Goal: Navigation & Orientation: Find specific page/section

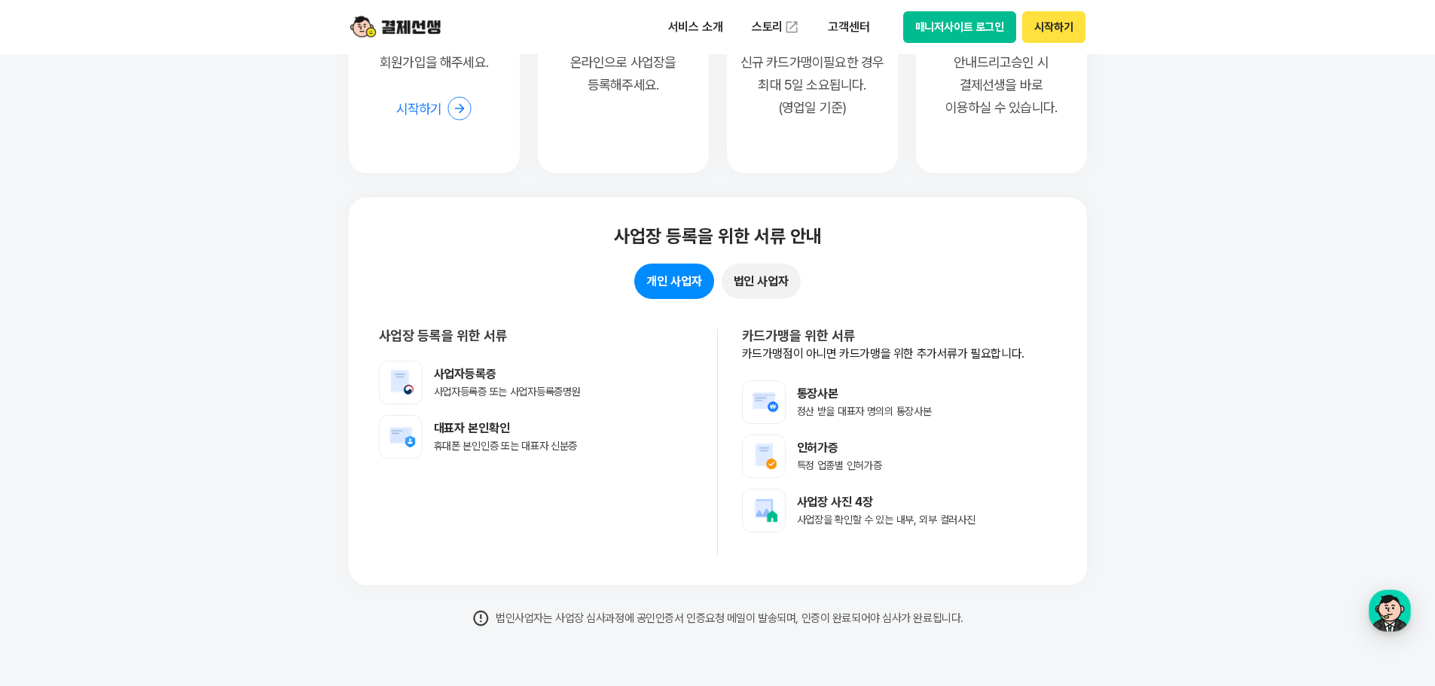
scroll to position [13496, 0]
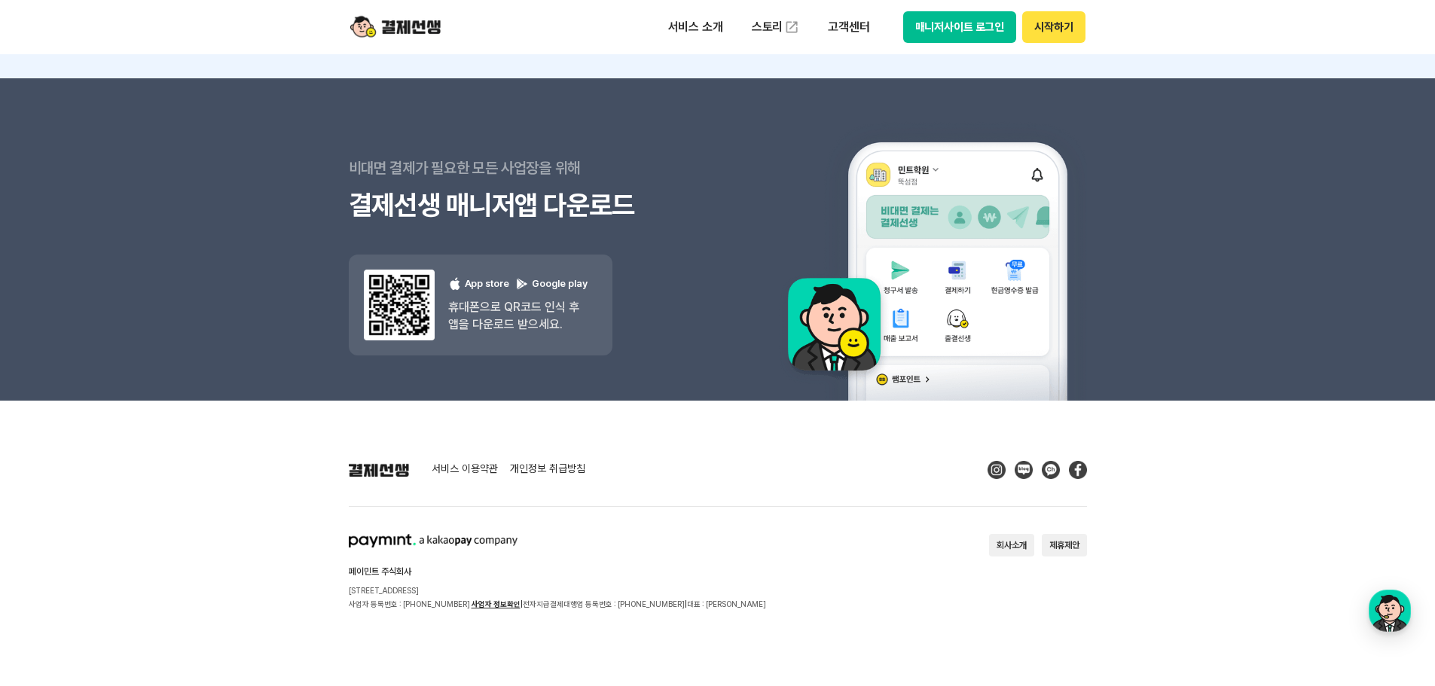
click at [274, 474] on footer "서비스 이용약관 개인정보 취급방침 페이민트 주식회사 [STREET_ADDRESS] 사업자 등록번호 : [PHONE_NUMBER] 사업자 정보확…" at bounding box center [717, 544] width 1435 height 286
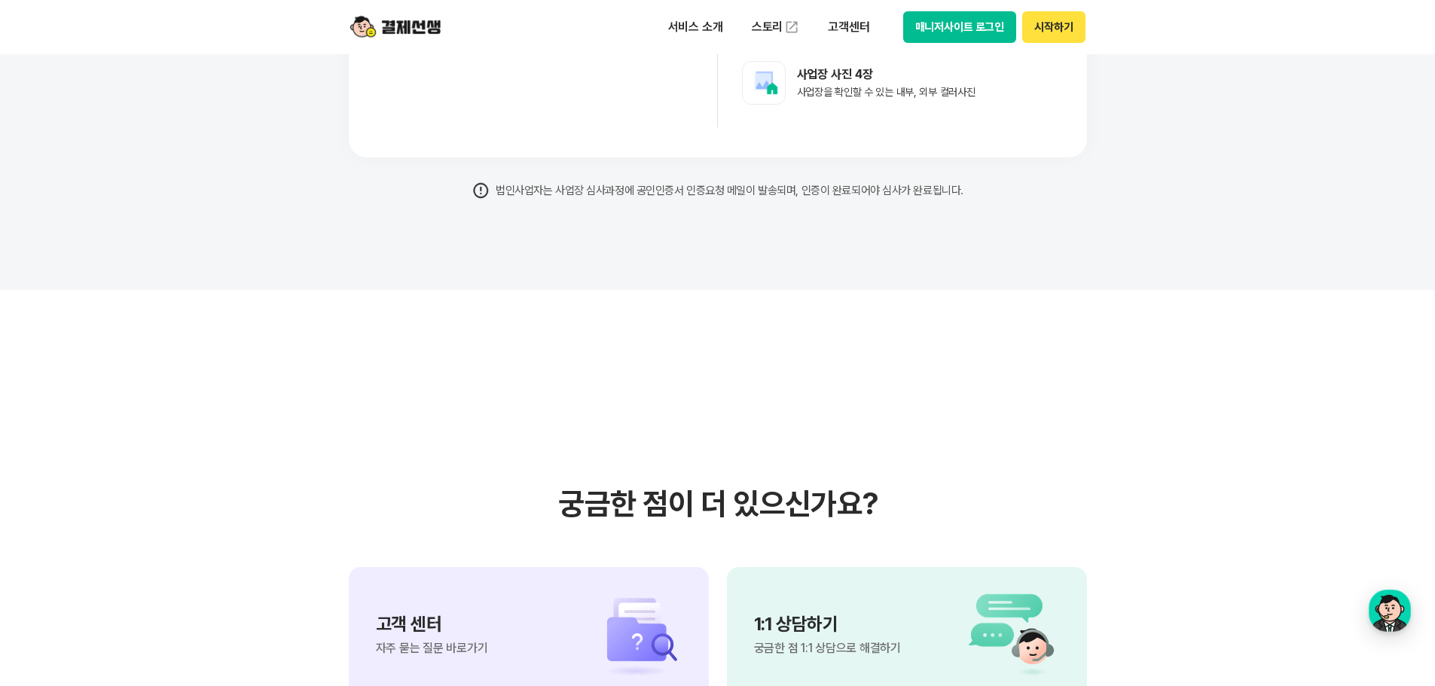
scroll to position [12366, 0]
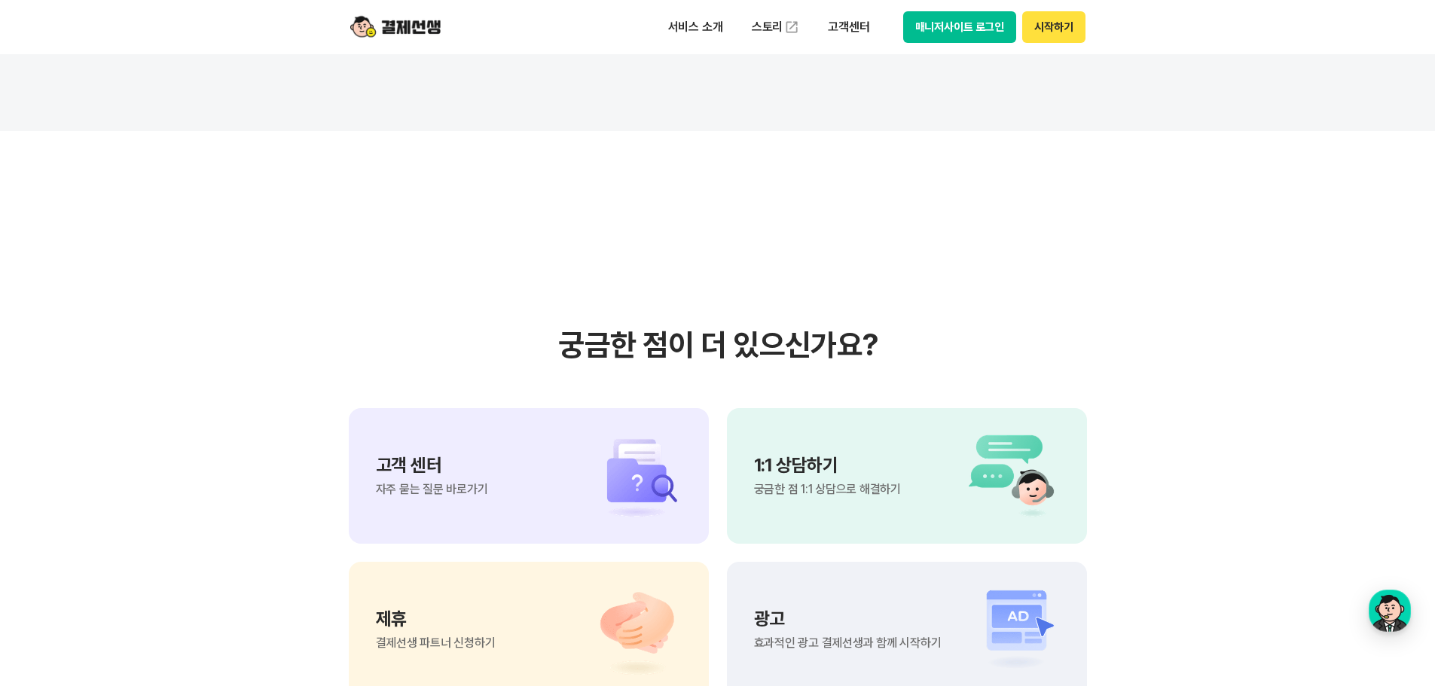
click at [590, 496] on img at bounding box center [628, 476] width 105 height 90
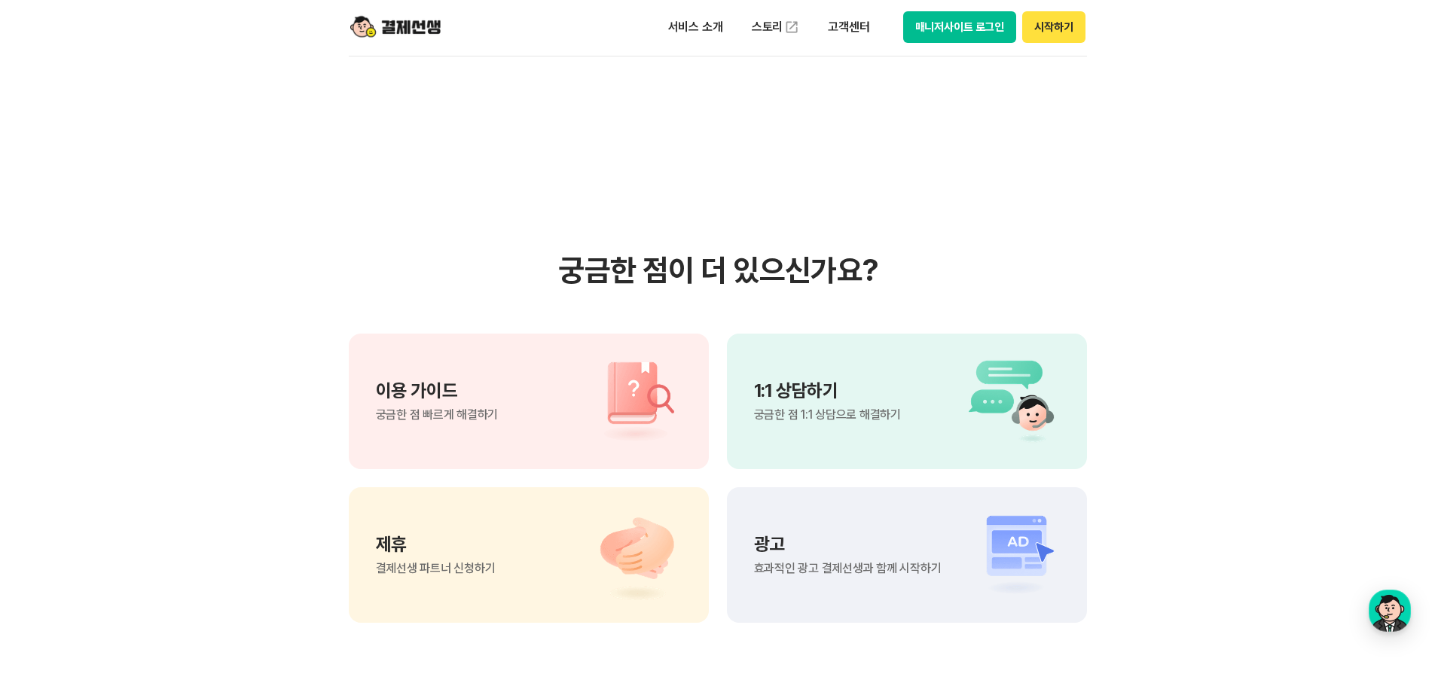
scroll to position [1130, 0]
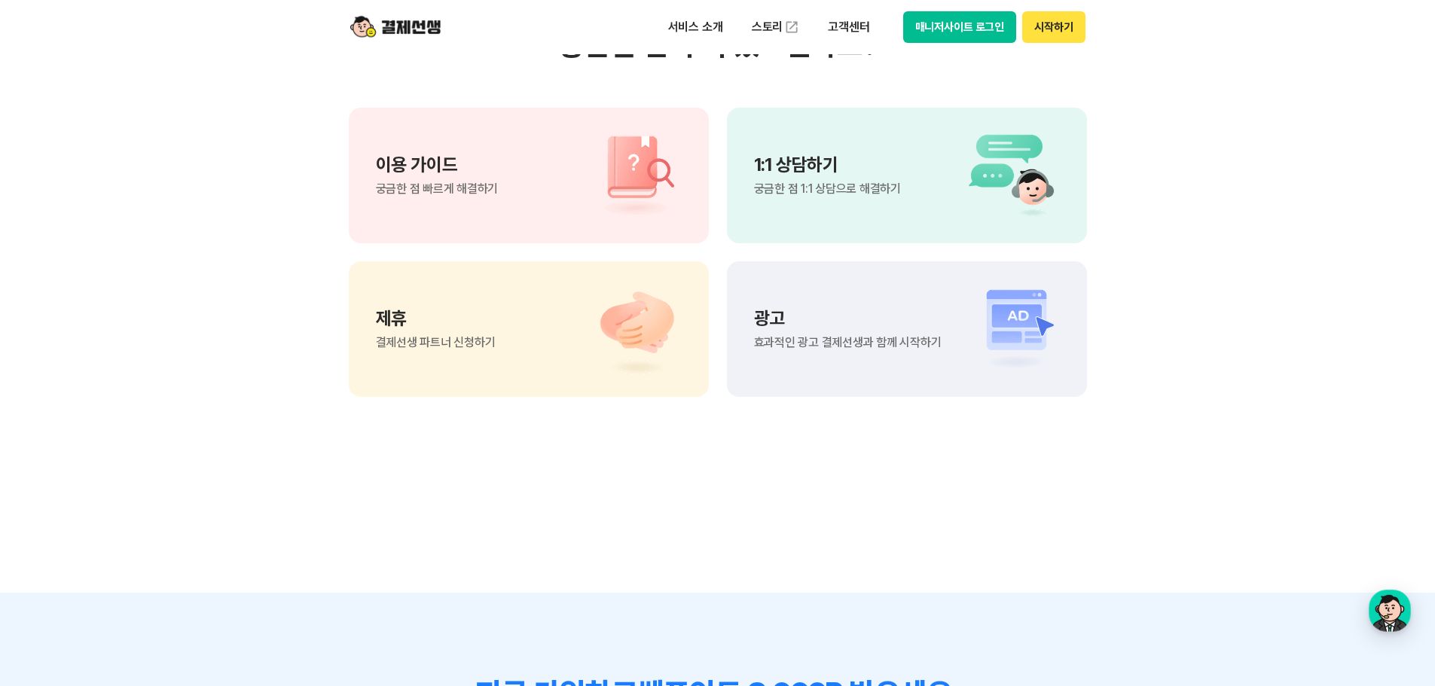
click at [510, 196] on div "이용 가이드 궁금한 점 빠르게 해결하기" at bounding box center [529, 176] width 360 height 136
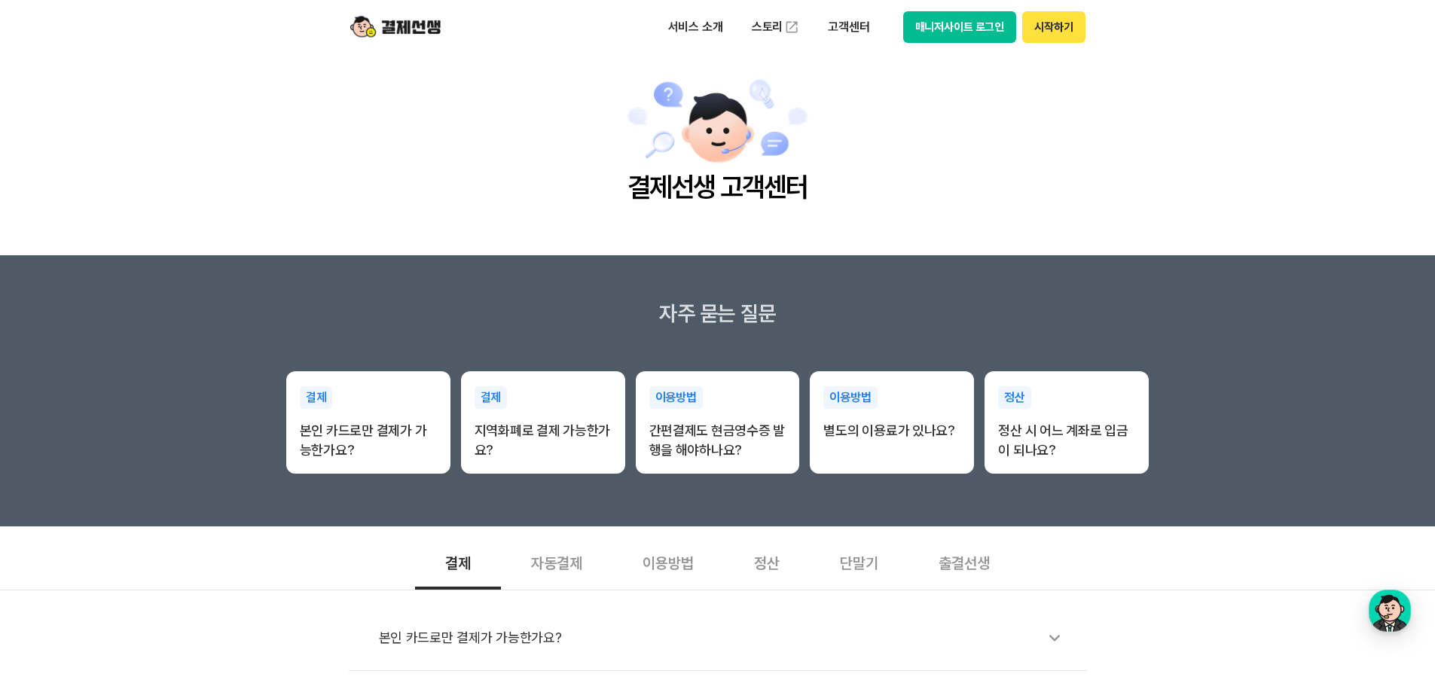
scroll to position [0, 0]
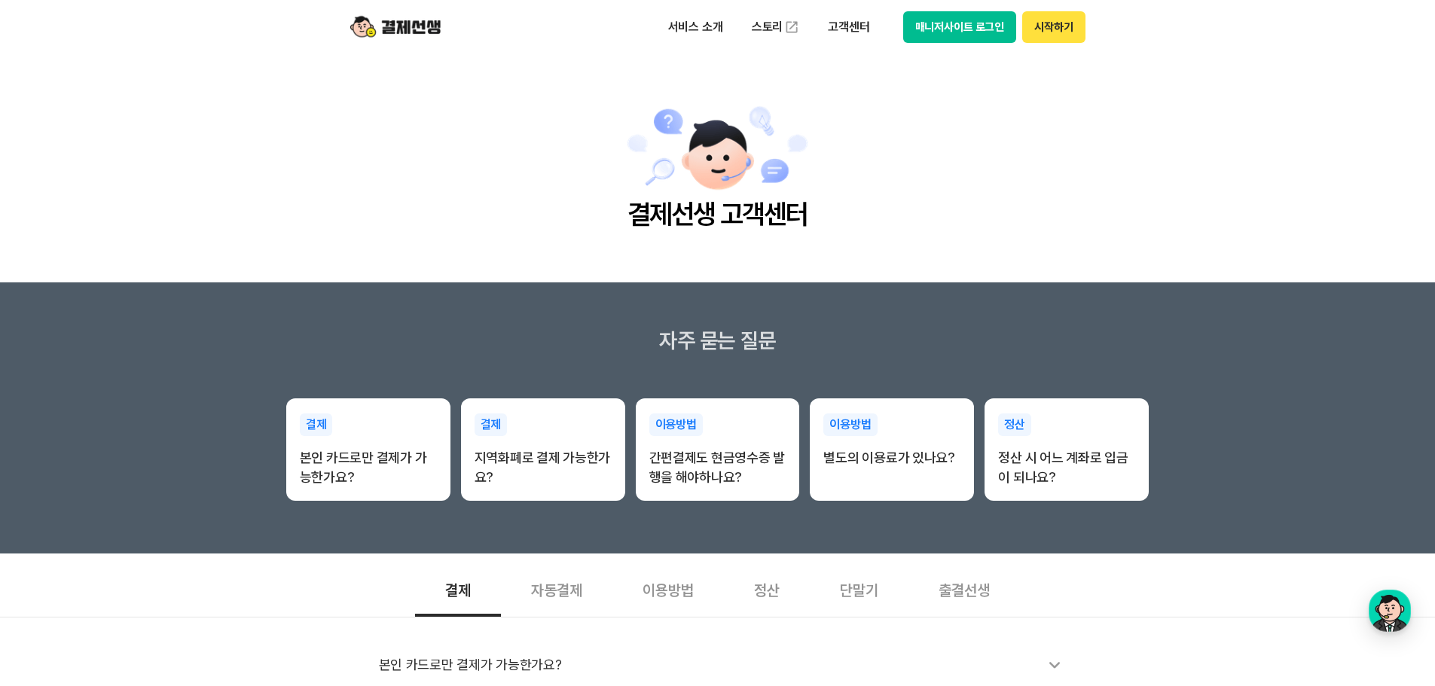
click at [983, 36] on button "매니저사이트 로그인" at bounding box center [960, 27] width 114 height 32
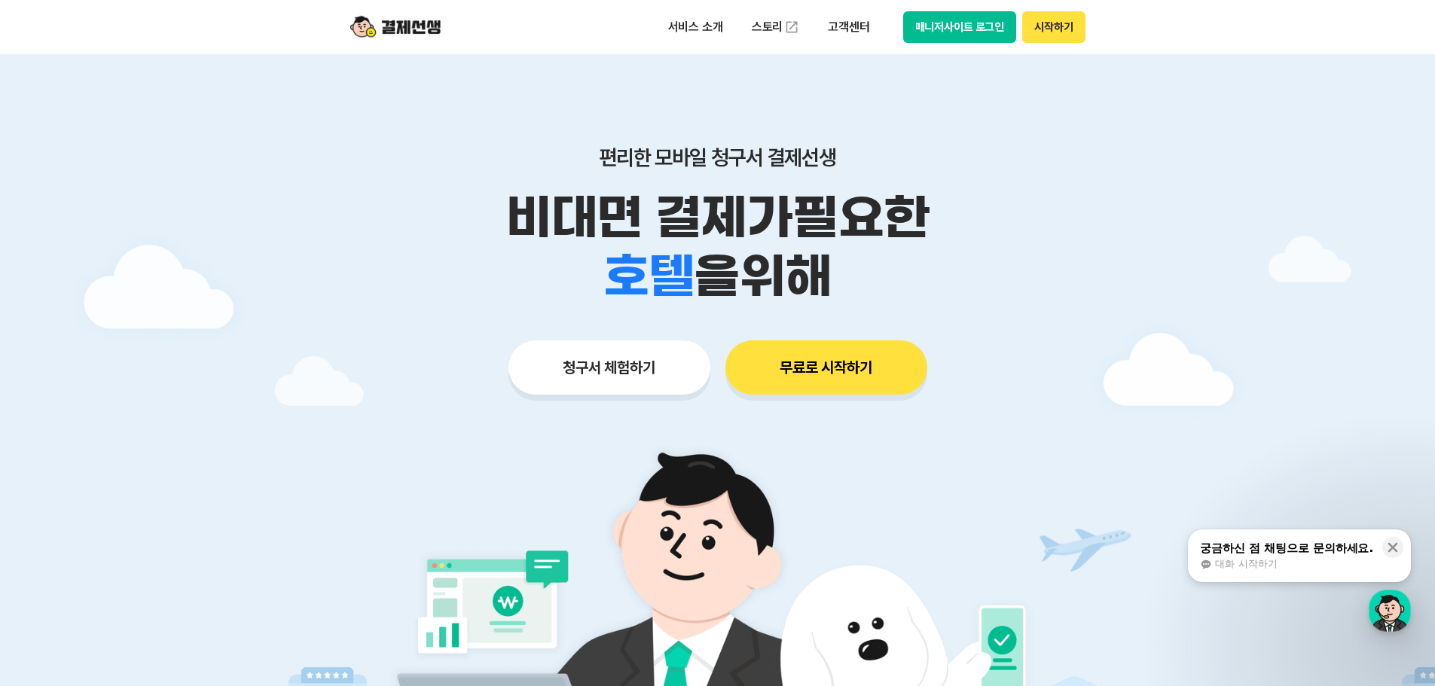
click at [968, 25] on button "매니저사이트 로그인" at bounding box center [960, 27] width 114 height 32
click at [951, 41] on button "매니저사이트 로그인" at bounding box center [960, 27] width 114 height 32
